Goal: Find specific fact: Find contact information

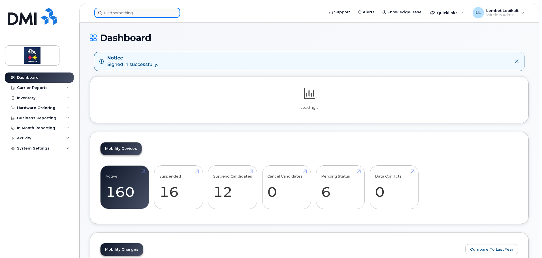
click at [122, 12] on input at bounding box center [137, 13] width 86 height 10
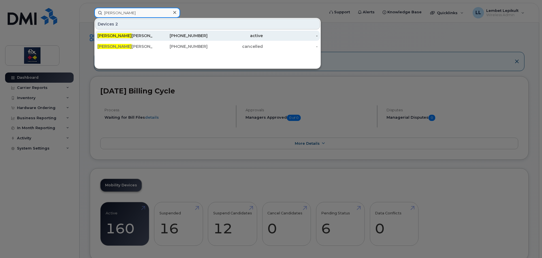
type input "[PERSON_NAME]"
click at [122, 34] on div "[PERSON_NAME]" at bounding box center [124, 36] width 55 height 6
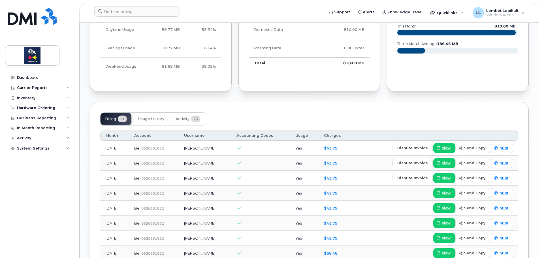
scroll to position [340, 0]
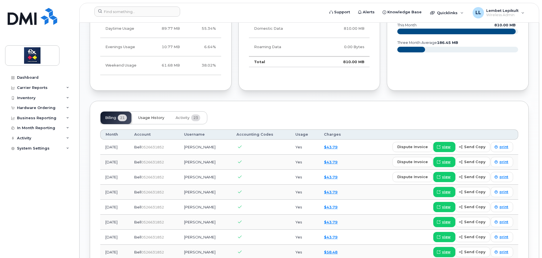
click at [151, 115] on button "Usage History" at bounding box center [151, 118] width 35 height 12
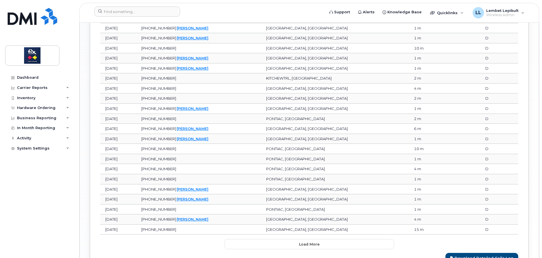
scroll to position [675, 0]
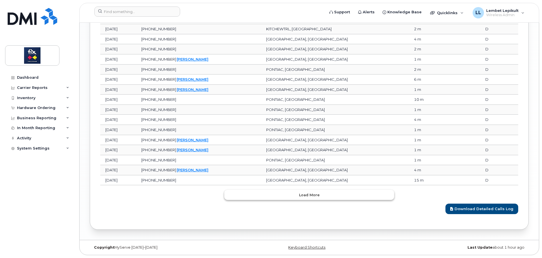
click at [323, 194] on button "Load more" at bounding box center [309, 195] width 170 height 10
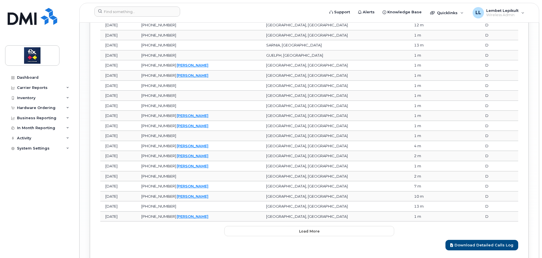
scroll to position [927, 0]
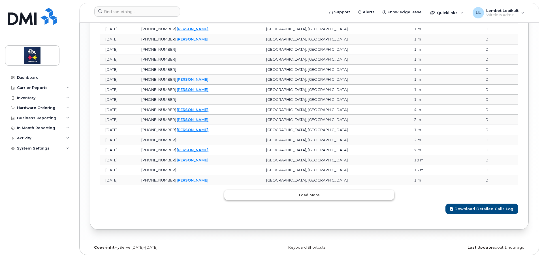
click at [320, 194] on button "Load more" at bounding box center [309, 195] width 170 height 10
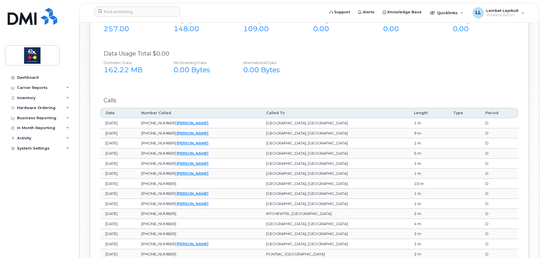
scroll to position [320, 0]
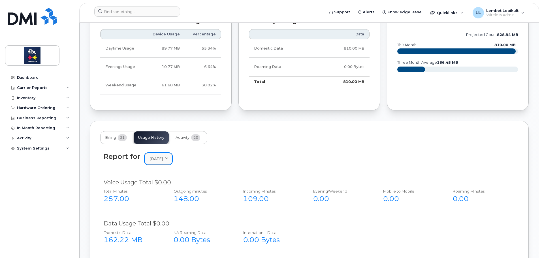
click at [169, 154] on link "[DATE]" at bounding box center [158, 159] width 27 height 12
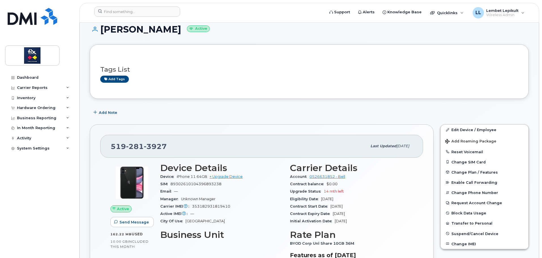
scroll to position [0, 0]
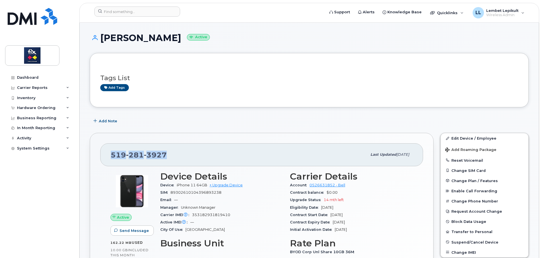
drag, startPoint x: 167, startPoint y: 152, endPoint x: 112, endPoint y: 154, distance: 54.1
click at [112, 154] on div "519 281 3927" at bounding box center [239, 155] width 256 height 12
copy span "519 281 3927"
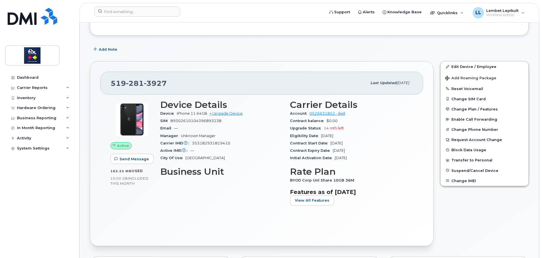
scroll to position [28, 0]
